Goal: Communication & Community: Answer question/provide support

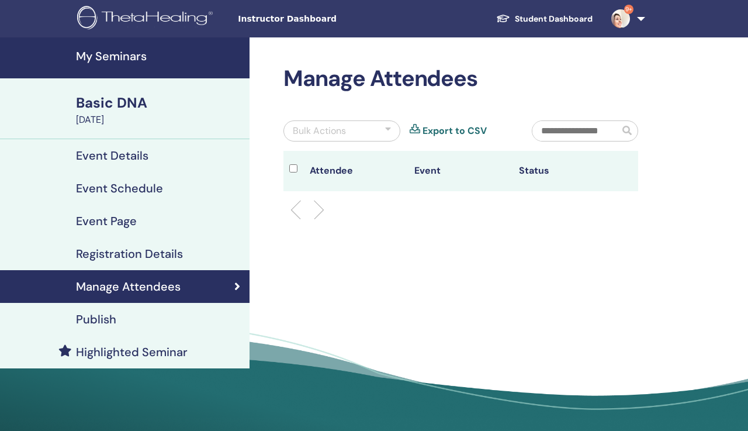
click at [151, 282] on h4 "Manage Attendees" at bounding box center [128, 286] width 105 height 14
click at [165, 296] on link "Manage Attendees" at bounding box center [124, 286] width 249 height 33
click at [123, 105] on div "Basic DNA" at bounding box center [159, 103] width 167 height 20
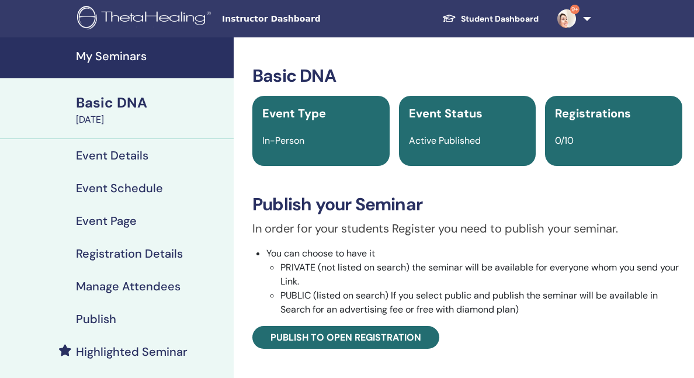
click at [577, 9] on span "9+" at bounding box center [574, 9] width 9 height 9
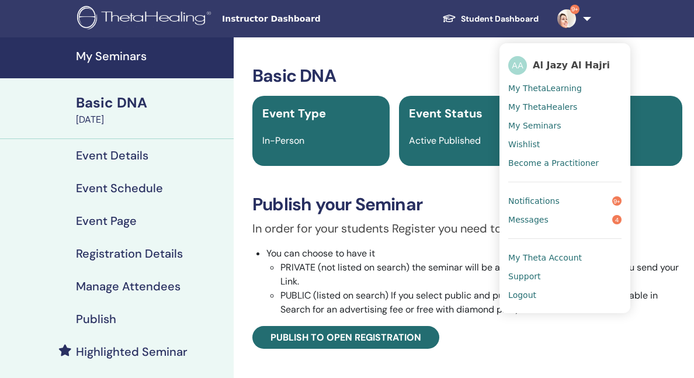
click at [548, 199] on span "Notifications" at bounding box center [533, 201] width 51 height 11
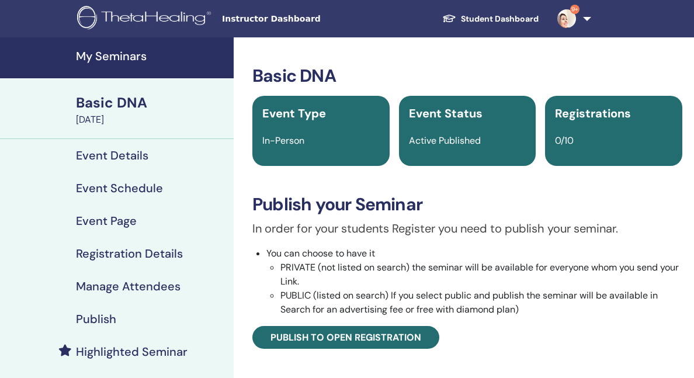
click at [548, 199] on h3 "Publish your Seminar" at bounding box center [467, 204] width 430 height 21
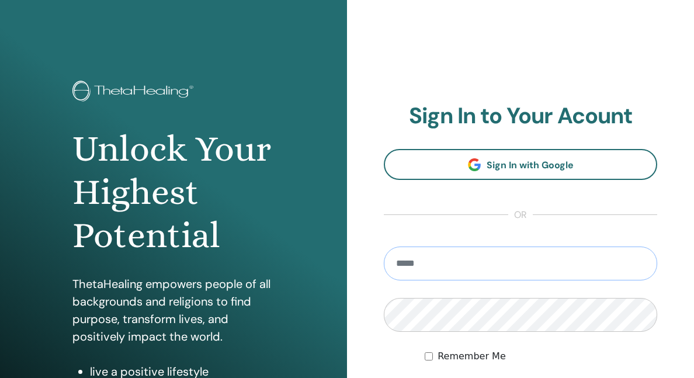
type input "**********"
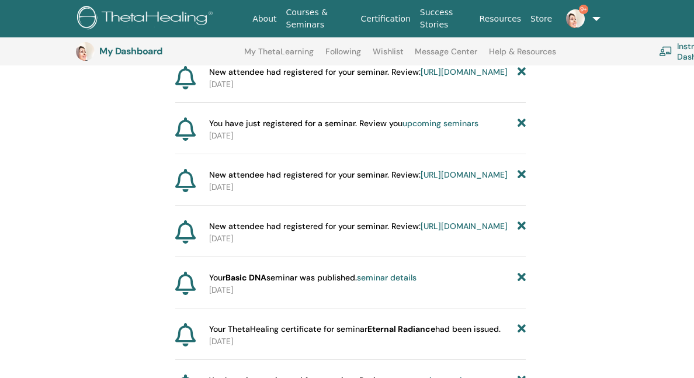
scroll to position [417, 0]
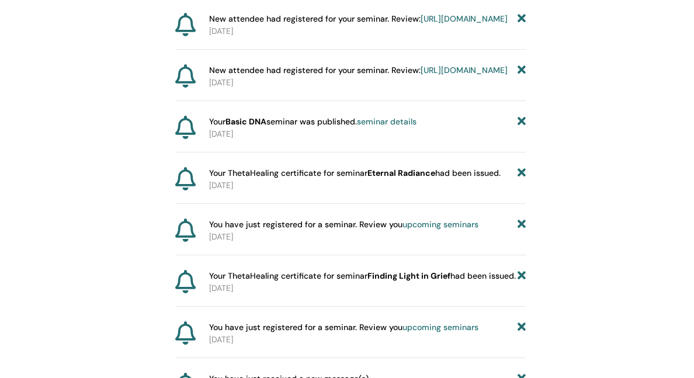
drag, startPoint x: 0, startPoint y: 0, endPoint x: 523, endPoint y: 338, distance: 623.3
click at [523, 282] on icon at bounding box center [522, 276] width 8 height 12
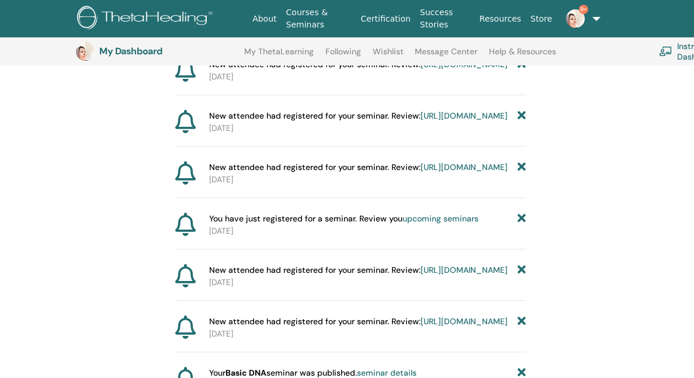
click at [594, 16] on link "9+" at bounding box center [576, 18] width 39 height 37
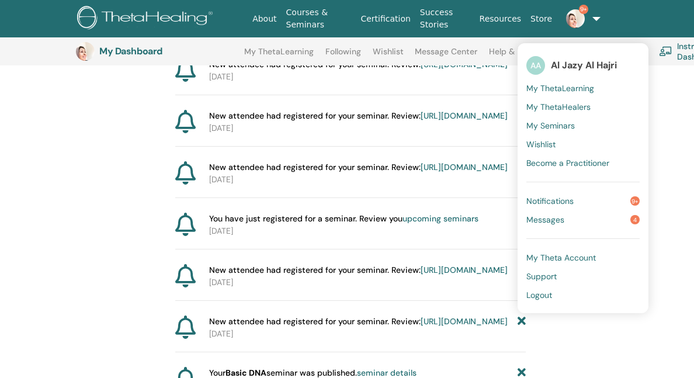
click at [542, 220] on span "Messages" at bounding box center [545, 219] width 38 height 11
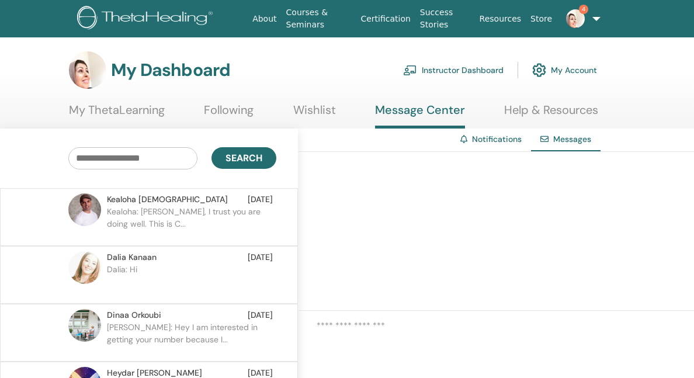
click at [82, 209] on img at bounding box center [84, 209] width 33 height 33
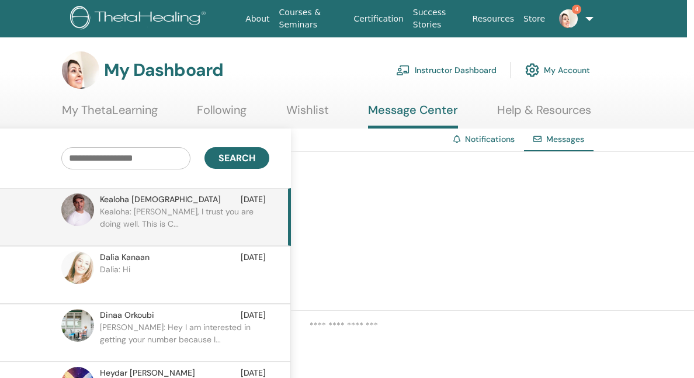
drag, startPoint x: 82, startPoint y: 209, endPoint x: 172, endPoint y: 217, distance: 90.4
click at [172, 217] on p "Kealoha: [PERSON_NAME], I trust you are doing well. This is C..." at bounding box center [184, 223] width 169 height 35
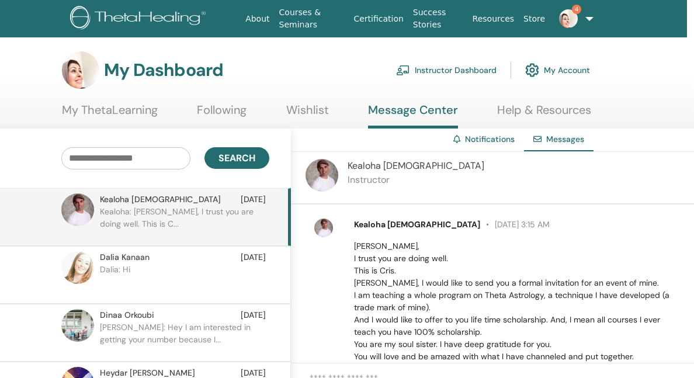
click at [408, 185] on p "Instructor" at bounding box center [416, 180] width 137 height 14
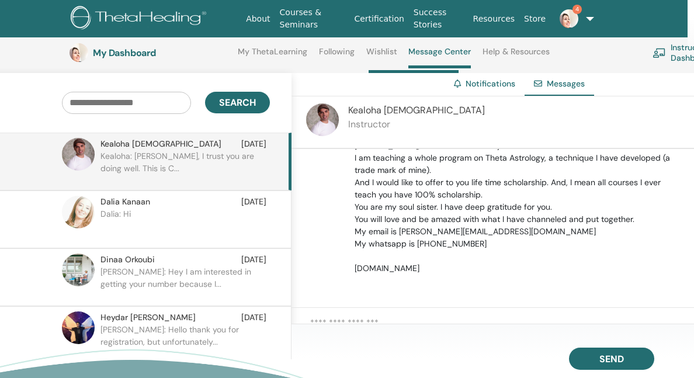
scroll to position [82, 0]
click at [398, 316] on textarea at bounding box center [502, 326] width 384 height 21
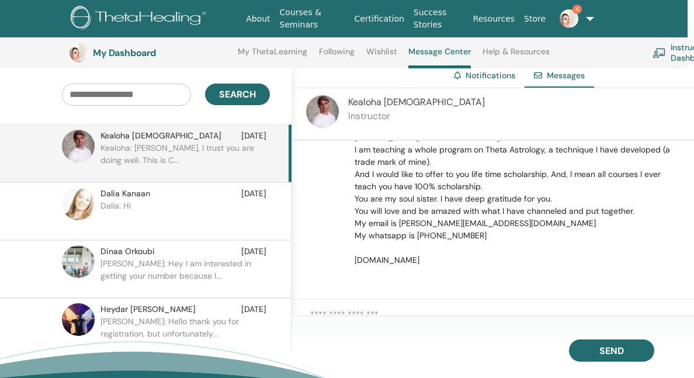
scroll to position [88, 6]
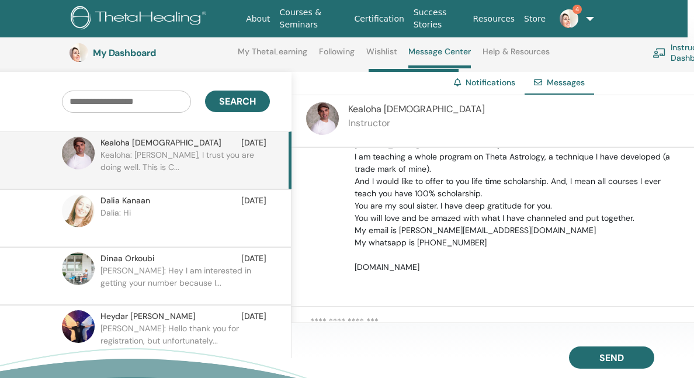
click at [164, 285] on p "[PERSON_NAME]: Hey I am interested in getting your number because I..." at bounding box center [184, 282] width 169 height 35
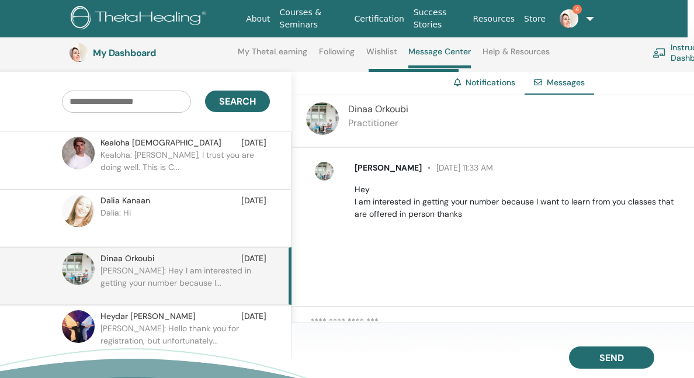
drag, startPoint x: 398, startPoint y: 316, endPoint x: 367, endPoint y: 320, distance: 31.2
click at [367, 320] on textarea at bounding box center [502, 325] width 384 height 21
click at [324, 317] on textarea at bounding box center [502, 325] width 384 height 21
click at [351, 316] on textarea "**" at bounding box center [502, 325] width 384 height 21
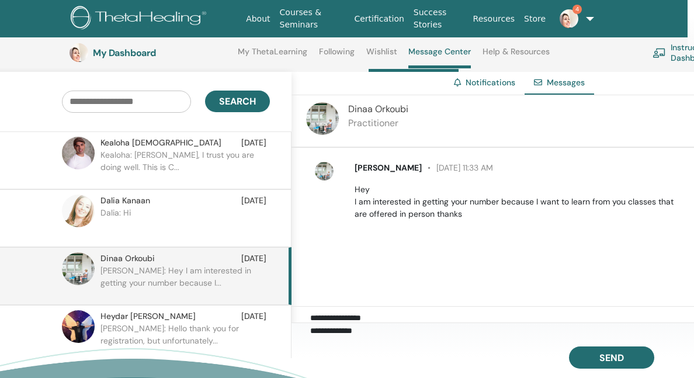
scroll to position [42, 0]
click at [341, 321] on textarea "**********" at bounding box center [502, 325] width 384 height 21
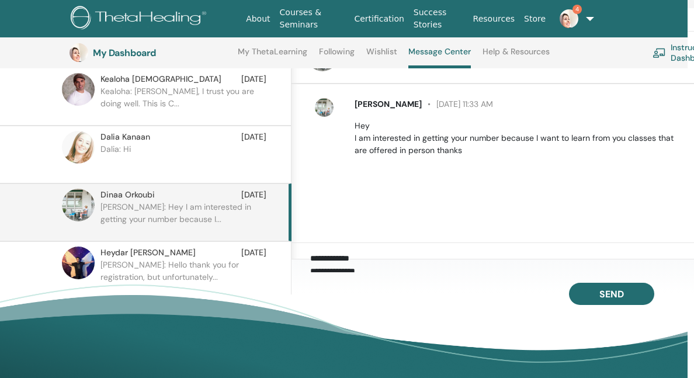
scroll to position [29, 0]
drag, startPoint x: 341, startPoint y: 321, endPoint x: 377, endPoint y: 251, distance: 78.7
click at [377, 251] on textarea "**********" at bounding box center [502, 261] width 384 height 21
click at [398, 254] on textarea "**********" at bounding box center [502, 261] width 384 height 21
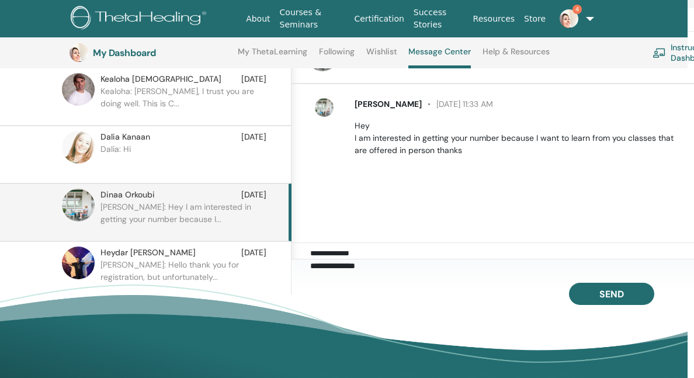
click at [350, 259] on textarea "**********" at bounding box center [502, 261] width 384 height 21
click at [380, 253] on textarea "**********" at bounding box center [502, 261] width 384 height 21
drag, startPoint x: 359, startPoint y: 294, endPoint x: 467, endPoint y: 269, distance: 110.5
click at [467, 269] on textarea "**********" at bounding box center [502, 261] width 384 height 21
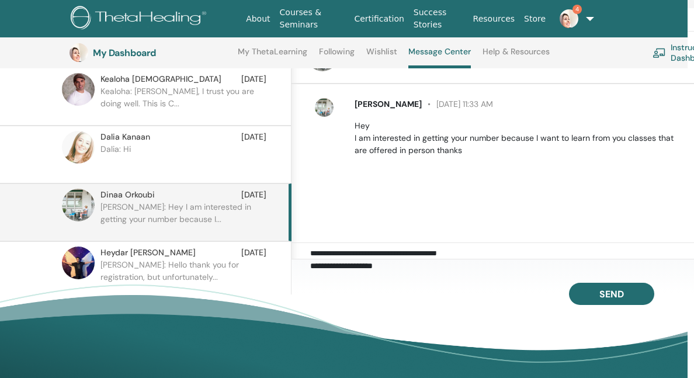
scroll to position [93, 0]
type textarea "**********"
click at [601, 297] on span "Send" at bounding box center [611, 294] width 25 height 12
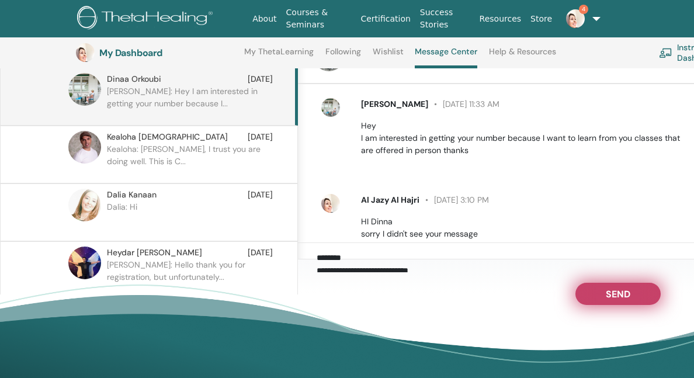
scroll to position [0, 0]
click at [454, 145] on p "Hey I am interested in getting your number because I want to learn from you cla…" at bounding box center [524, 138] width 327 height 37
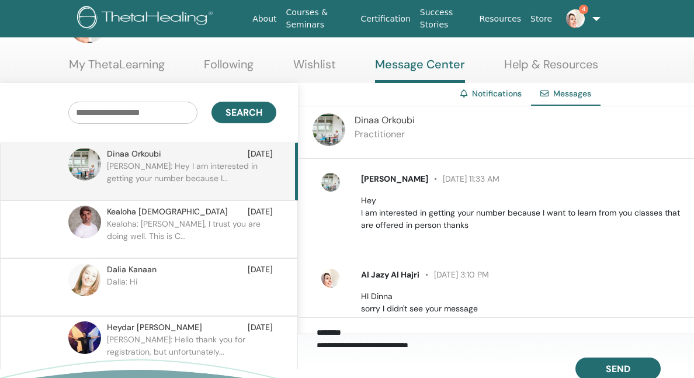
scroll to position [46, 1]
click at [332, 129] on img at bounding box center [328, 129] width 33 height 33
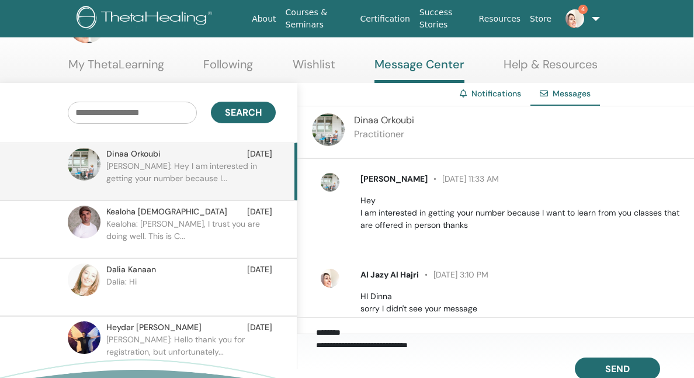
drag, startPoint x: 454, startPoint y: 145, endPoint x: 322, endPoint y: 131, distance: 132.1
click at [322, 131] on img at bounding box center [328, 129] width 33 height 33
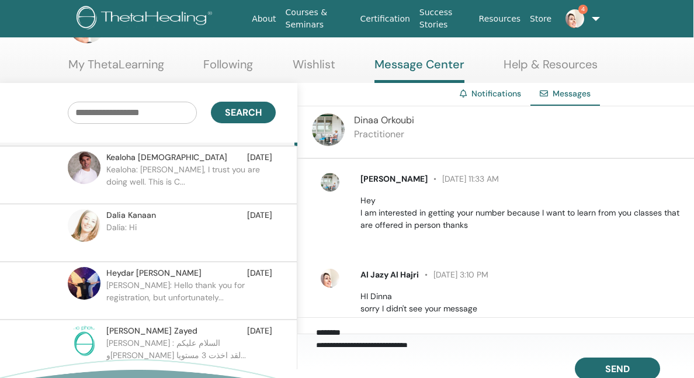
scroll to position [58, 0]
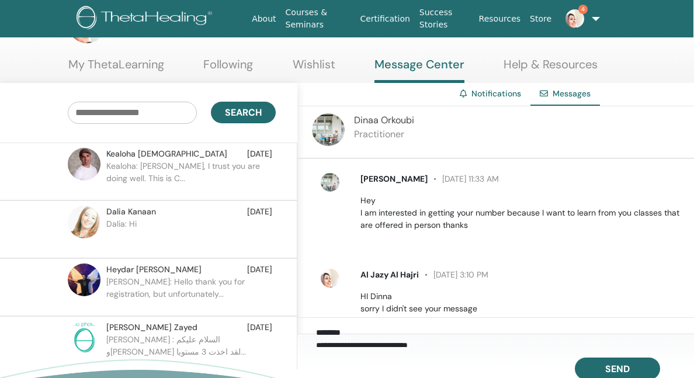
click at [177, 292] on p "[PERSON_NAME]: Hello thank you for registration, but unfortunately..." at bounding box center [190, 293] width 169 height 35
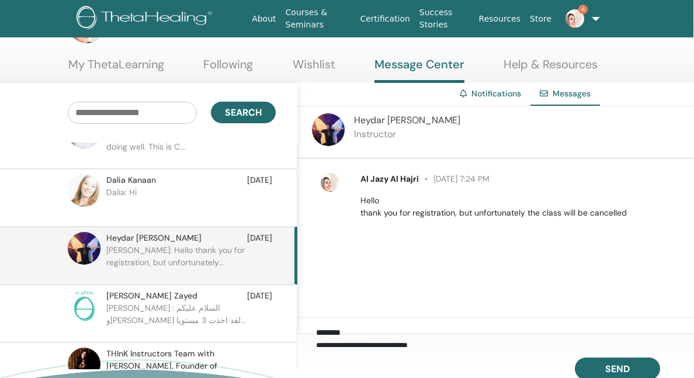
scroll to position [93, 0]
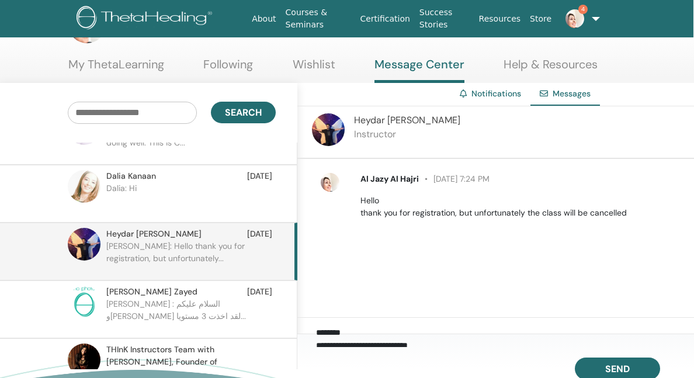
click at [197, 314] on p "[PERSON_NAME] : السلام عليكم و[PERSON_NAME] لقد اخذت 3 مستويا..." at bounding box center [190, 315] width 169 height 35
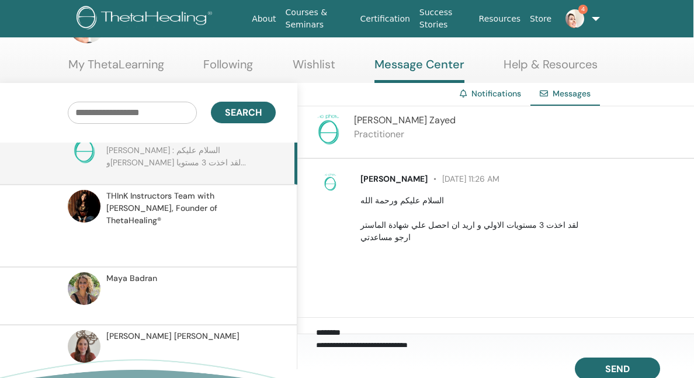
scroll to position [247, 0]
click at [213, 285] on p at bounding box center [190, 302] width 169 height 35
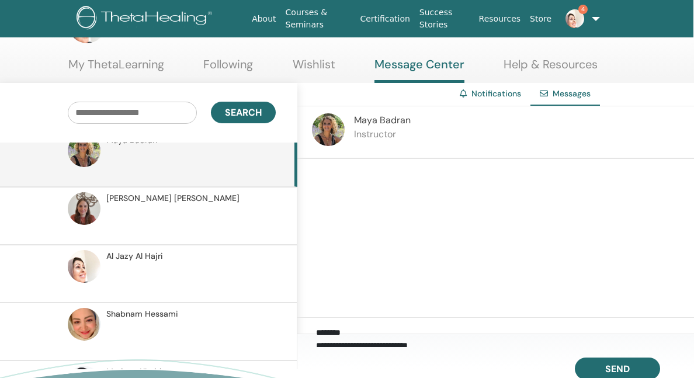
scroll to position [386, 0]
drag, startPoint x: 213, startPoint y: 285, endPoint x: 212, endPoint y: 308, distance: 22.8
click at [212, 320] on p at bounding box center [190, 337] width 169 height 35
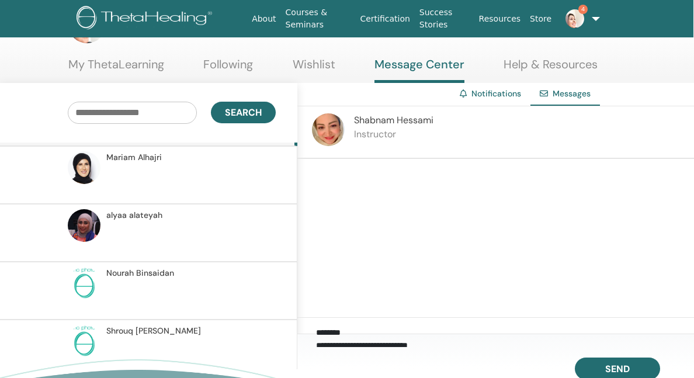
scroll to position [600, 0]
click at [209, 280] on p at bounding box center [190, 296] width 169 height 35
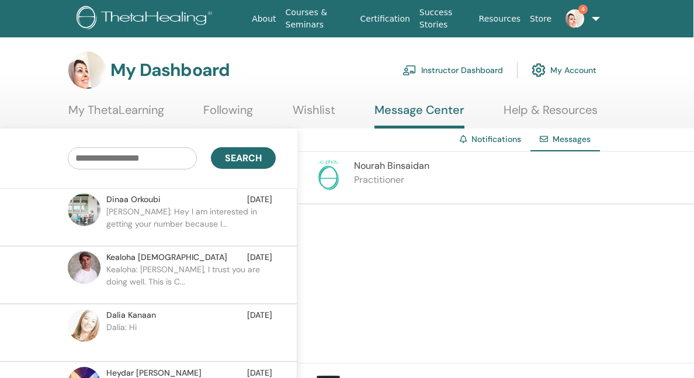
scroll to position [0, 1]
click at [138, 158] on input "text" at bounding box center [132, 158] width 129 height 22
click at [259, 147] on button "Search" at bounding box center [243, 158] width 65 height 22
drag, startPoint x: 209, startPoint y: 280, endPoint x: 77, endPoint y: 154, distance: 182.6
click at [77, 154] on input "**********" at bounding box center [132, 158] width 129 height 22
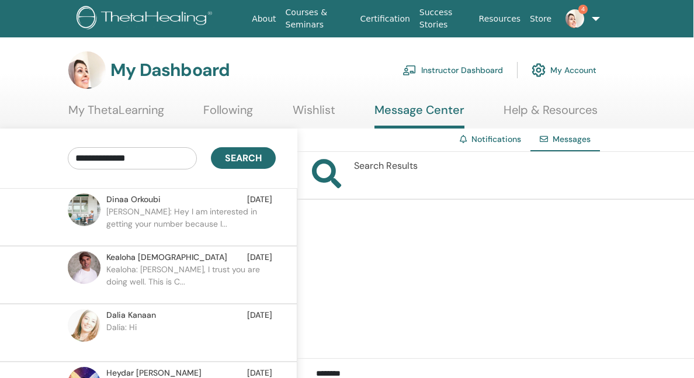
click at [120, 203] on span "[PERSON_NAME]" at bounding box center [133, 199] width 54 height 12
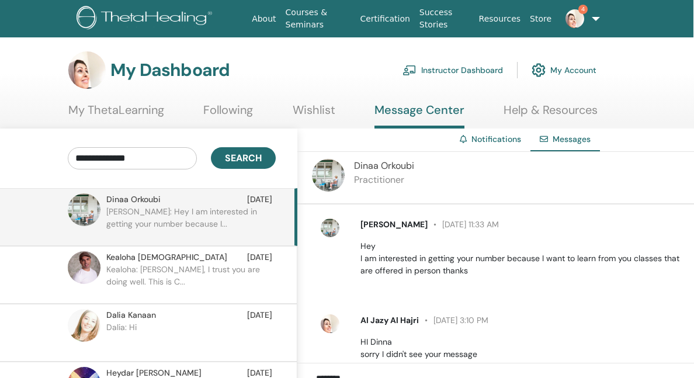
scroll to position [0, 7]
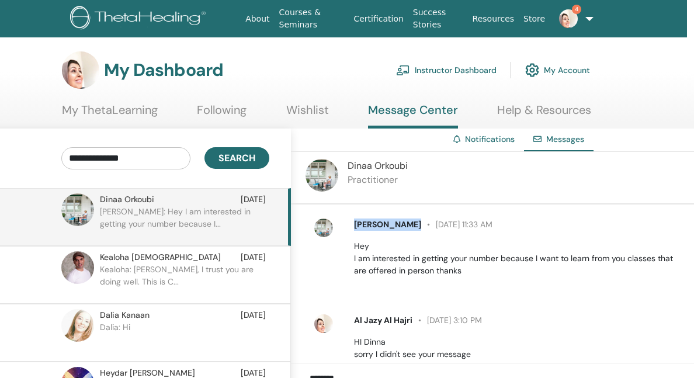
drag, startPoint x: 120, startPoint y: 203, endPoint x: 412, endPoint y: 224, distance: 292.9
click at [412, 224] on div "[PERSON_NAME] [DATE] 11:33 AM Hey I am interested in getting your number becaus…" at bounding box center [517, 248] width 344 height 58
copy span "[PERSON_NAME]"
drag, startPoint x: 412, startPoint y: 224, endPoint x: 74, endPoint y: 150, distance: 346.9
click at [74, 150] on input "**********" at bounding box center [125, 158] width 129 height 22
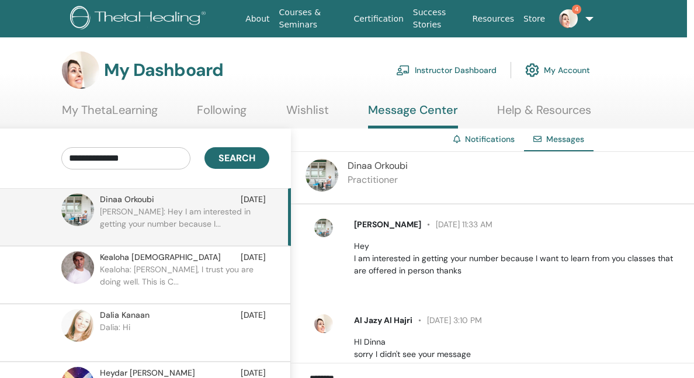
paste input "text"
type input "**********"
click at [230, 153] on span "Search" at bounding box center [237, 158] width 37 height 12
